Goal: Find specific page/section: Find specific page/section

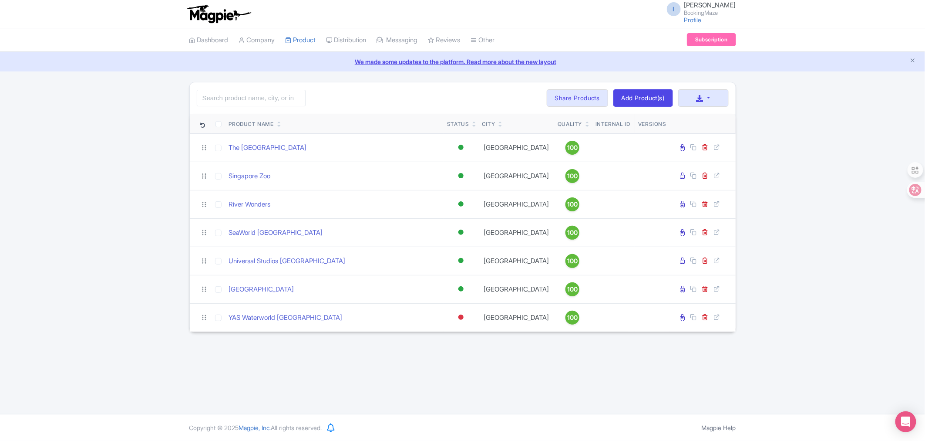
click at [386, 62] on link "We made some updates to the platform. Read more about the new layout" at bounding box center [462, 61] width 915 height 9
click at [717, 98] on button "button" at bounding box center [703, 97] width 50 height 17
click at [839, 116] on div "Search Bulk Actions [GEOGRAPHIC_DATA] Add to Collection Share Products Add to C…" at bounding box center [462, 207] width 925 height 250
click at [460, 61] on link "Review Dashboard" at bounding box center [470, 61] width 83 height 13
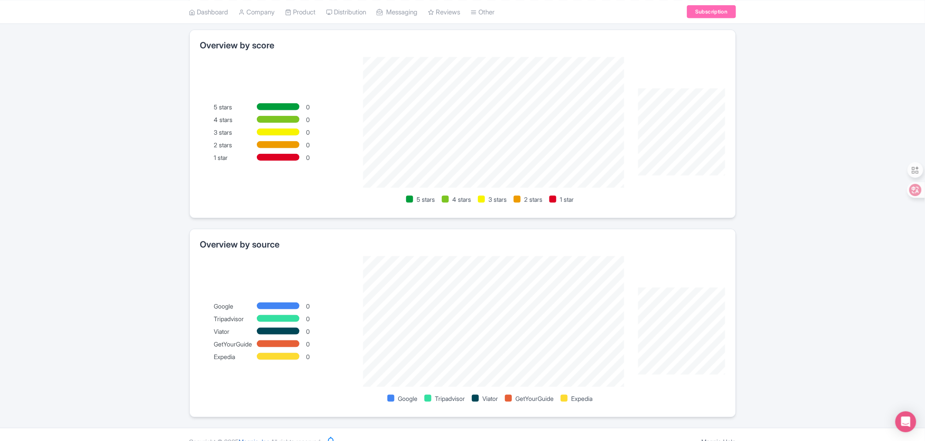
scroll to position [333, 0]
